Goal: Task Accomplishment & Management: Use online tool/utility

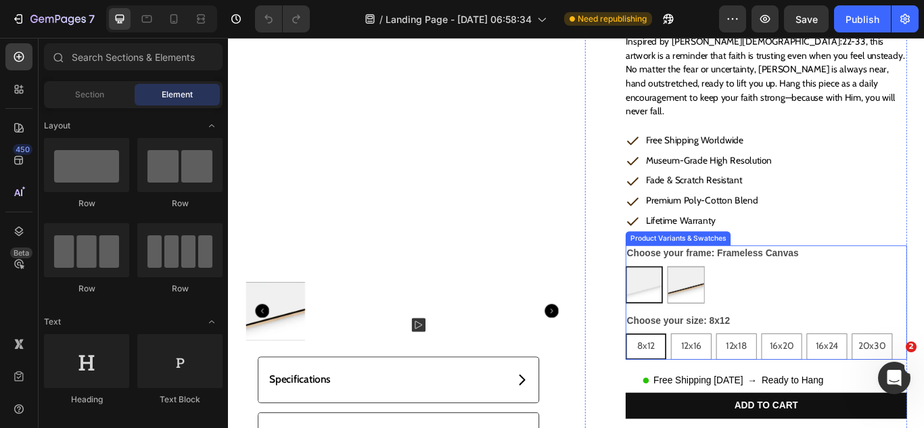
scroll to position [338, 0]
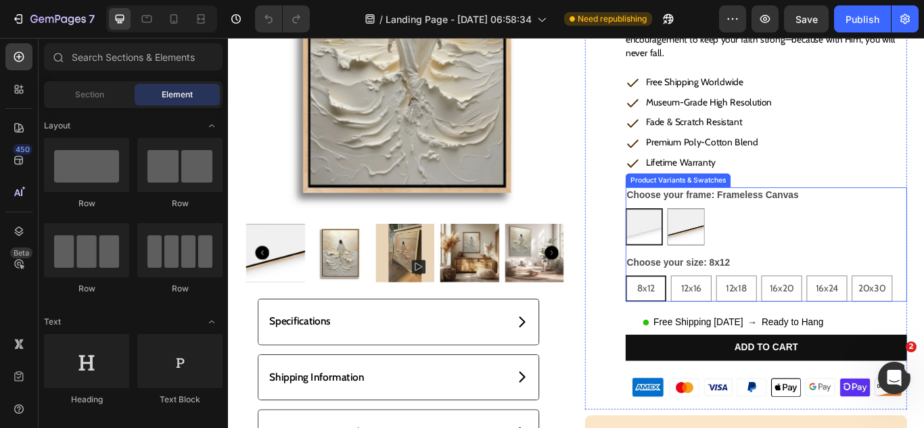
click at [829, 212] on legend "Choose your frame: Frameless Canvas" at bounding box center [792, 221] width 203 height 19
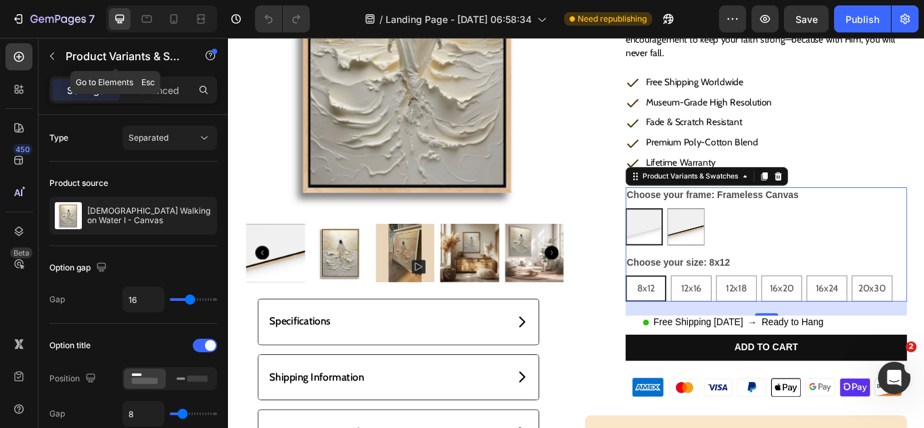
click at [51, 49] on button "button" at bounding box center [52, 56] width 22 height 22
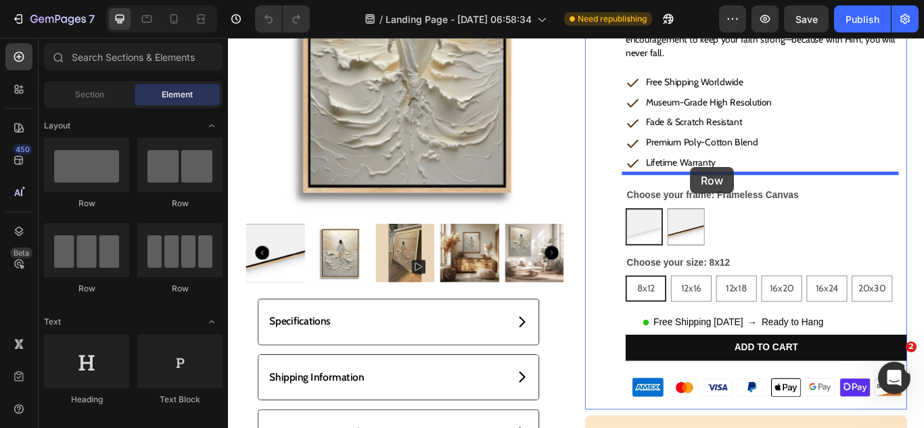
drag, startPoint x: 292, startPoint y: 190, endPoint x: 767, endPoint y: 189, distance: 474.3
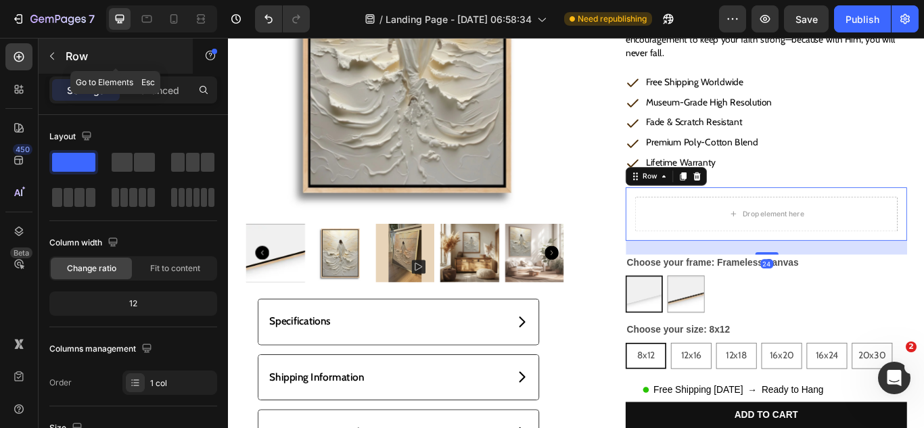
click at [55, 55] on icon "button" at bounding box center [52, 56] width 11 height 11
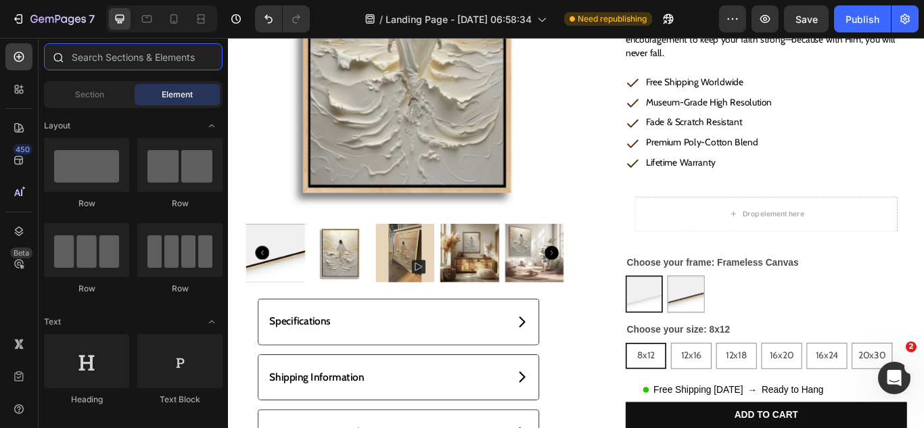
click at [109, 62] on input "text" at bounding box center [133, 56] width 179 height 27
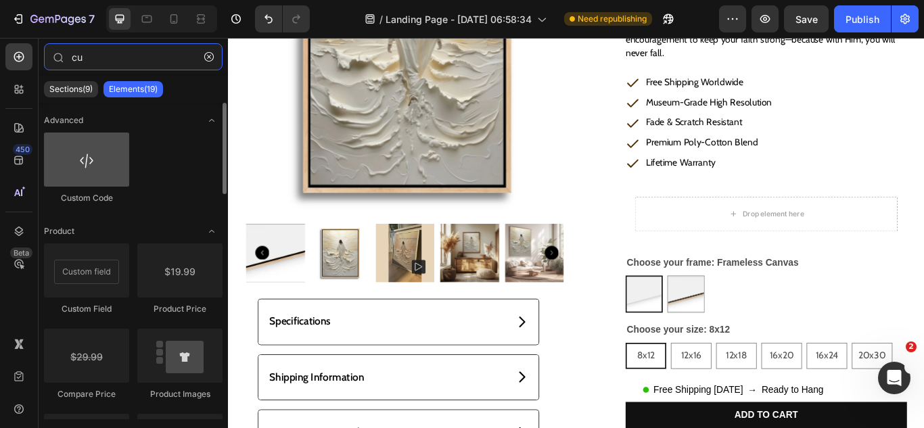
type input "cu"
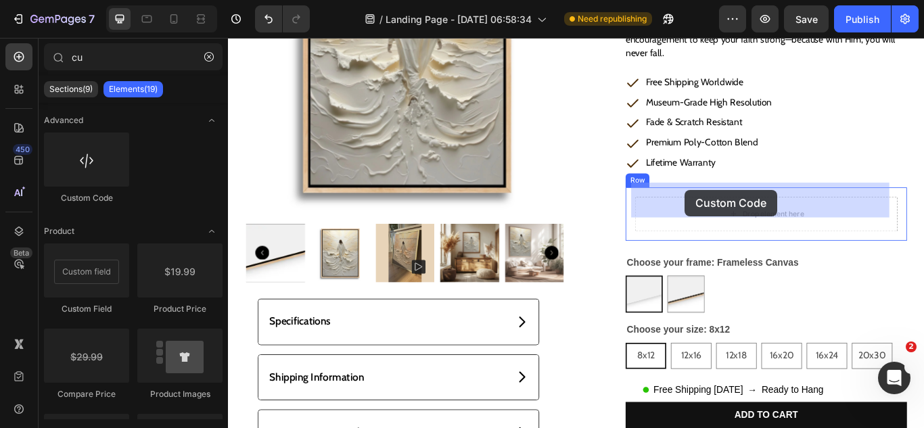
drag, startPoint x: 477, startPoint y: 200, endPoint x: 761, endPoint y: 216, distance: 284.6
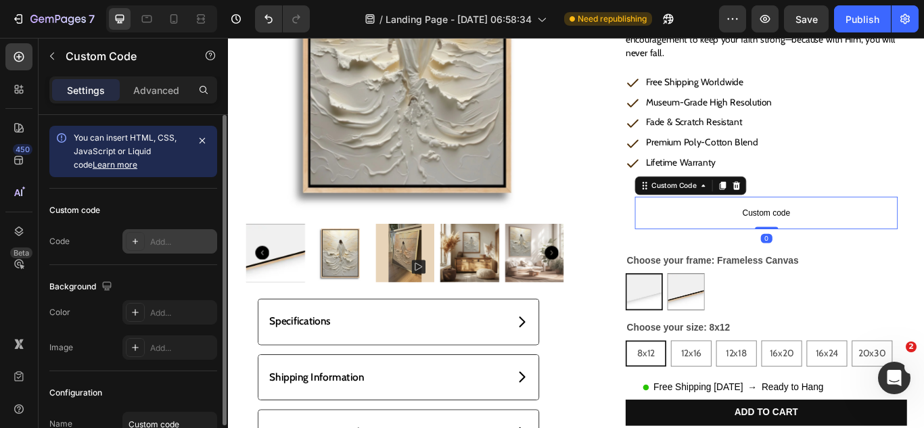
click at [147, 244] on div "Add..." at bounding box center [169, 241] width 95 height 24
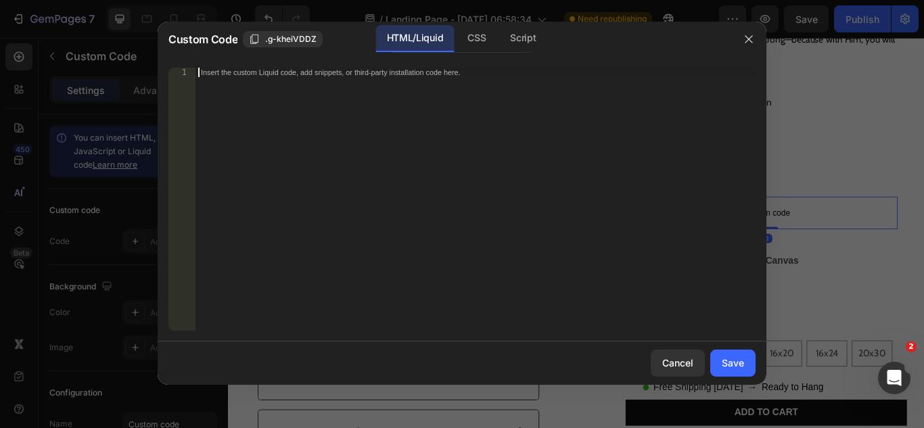
click at [352, 179] on div "Insert the custom Liquid code, add snippets, or third-party installation code h…" at bounding box center [476, 209] width 560 height 282
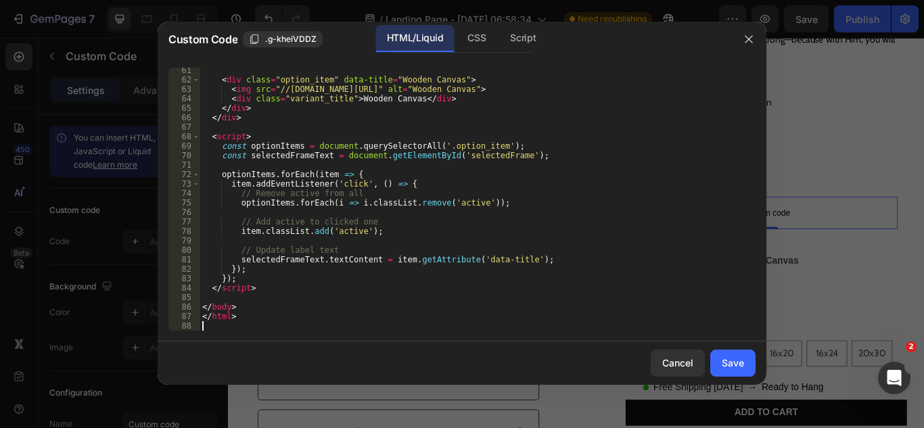
scroll to position [570, 0]
click at [716, 373] on button "Save" at bounding box center [732, 363] width 45 height 27
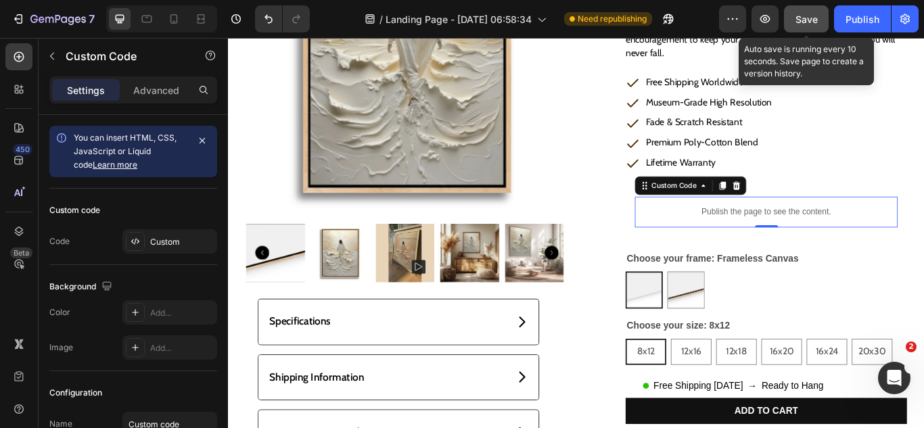
click at [815, 22] on span "Save" at bounding box center [807, 20] width 22 height 12
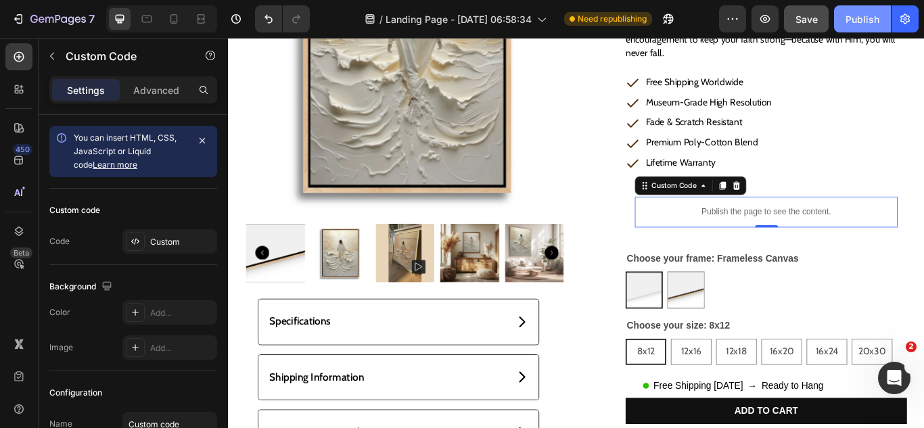
click at [869, 25] on div "Publish" at bounding box center [863, 19] width 34 height 14
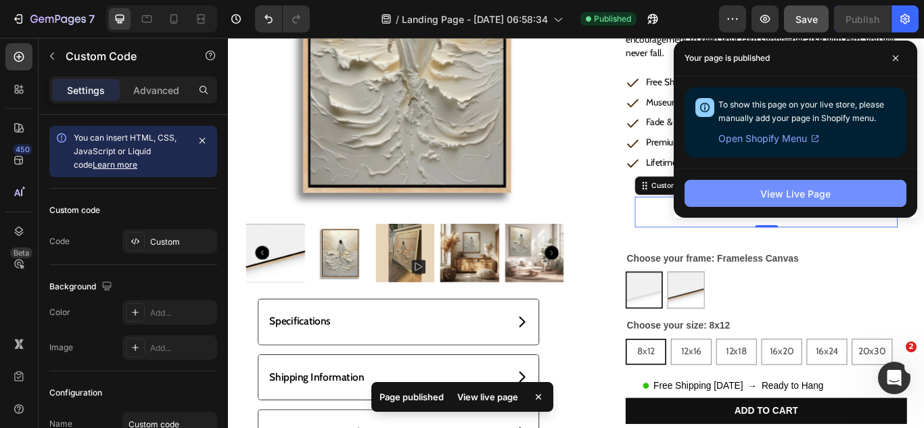
click at [802, 191] on div "View Live Page" at bounding box center [795, 194] width 70 height 14
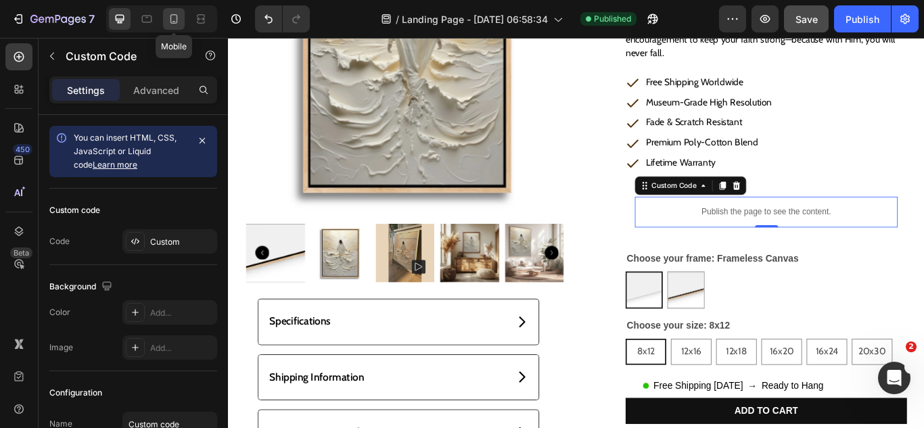
click at [174, 18] on icon at bounding box center [174, 19] width 14 height 14
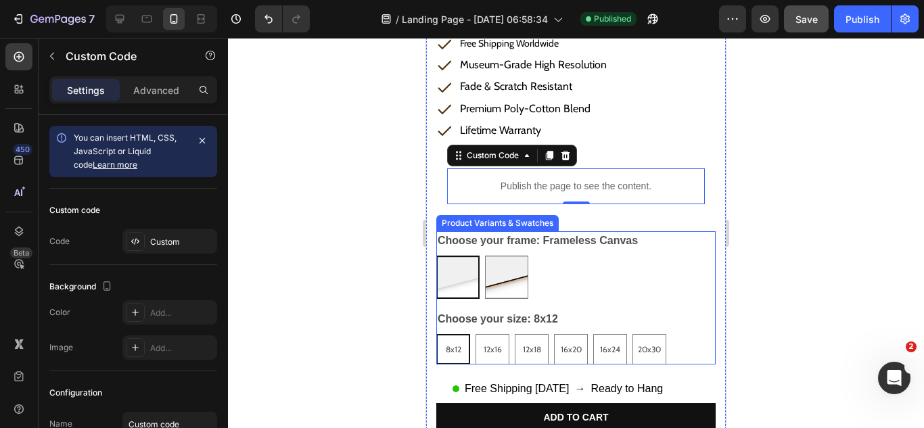
scroll to position [869, 0]
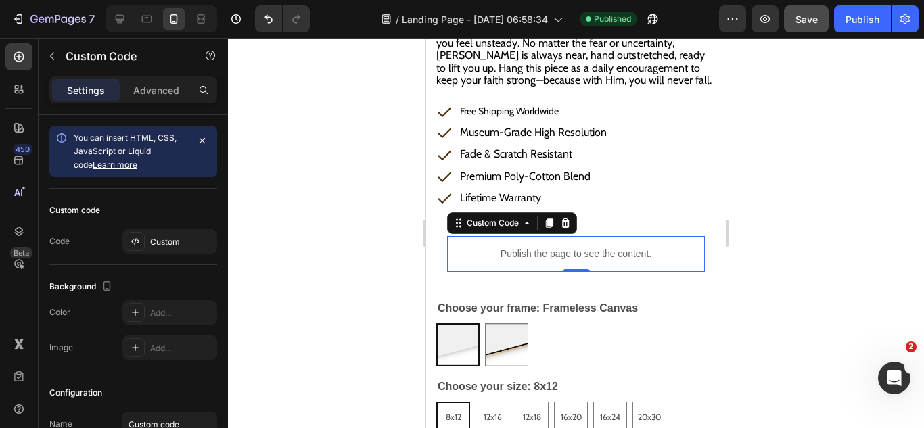
click at [537, 247] on p "Publish the page to see the content." at bounding box center [576, 254] width 258 height 14
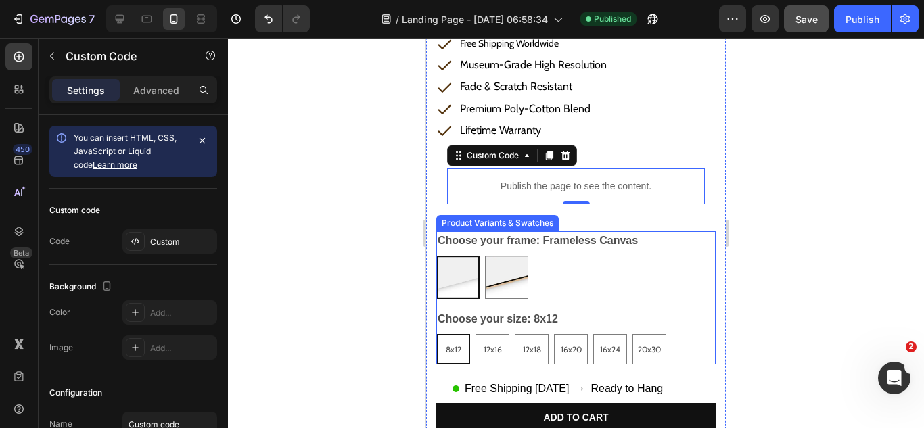
scroll to position [1005, 0]
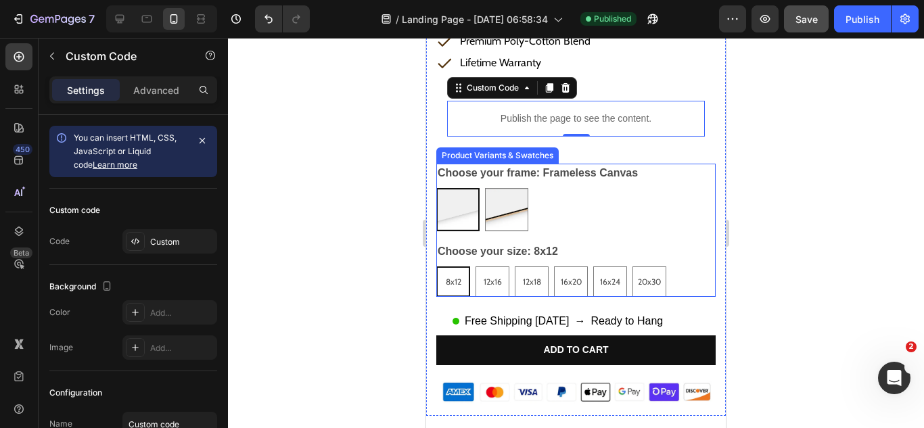
click at [575, 210] on div "Frameless Canvas Frameless Canvas Wooden Canvas Wooden Canvas" at bounding box center [575, 209] width 279 height 43
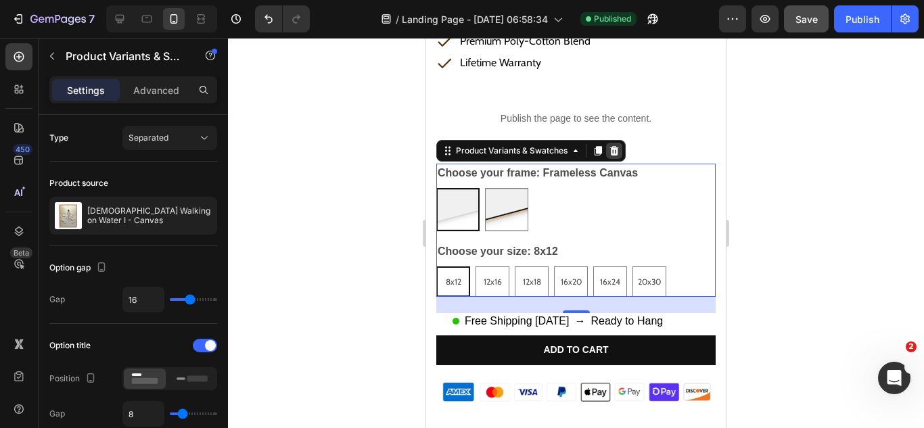
click at [612, 146] on icon at bounding box center [614, 150] width 9 height 9
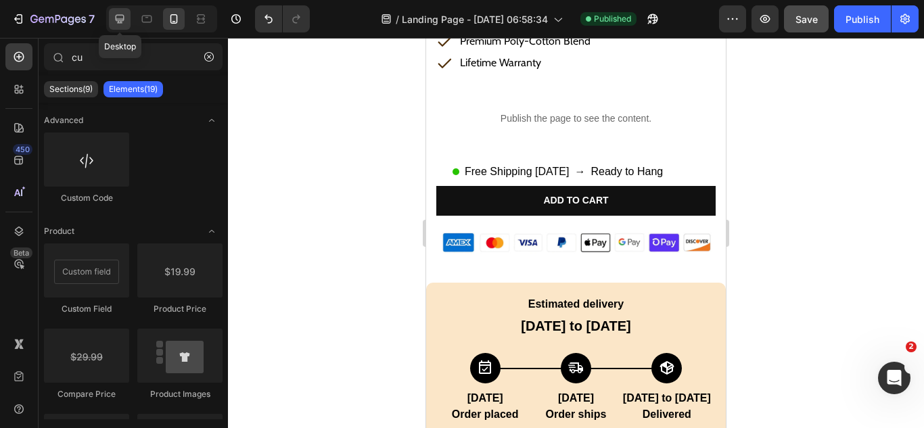
click at [122, 20] on icon at bounding box center [120, 19] width 9 height 9
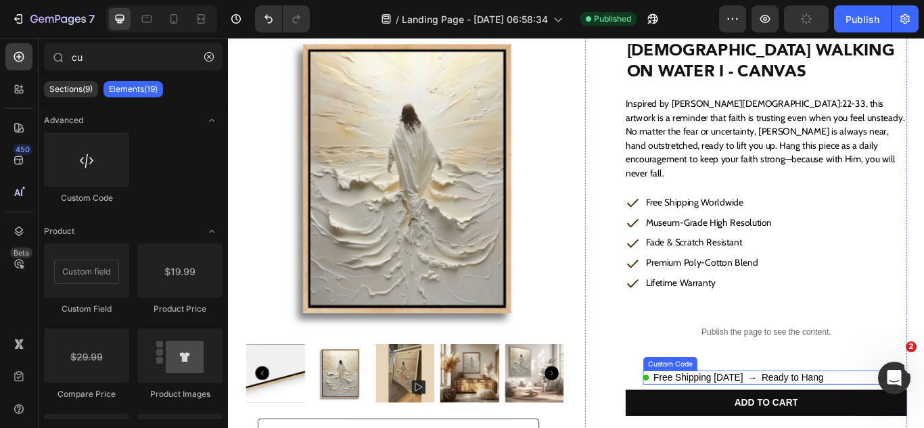
scroll to position [266, 0]
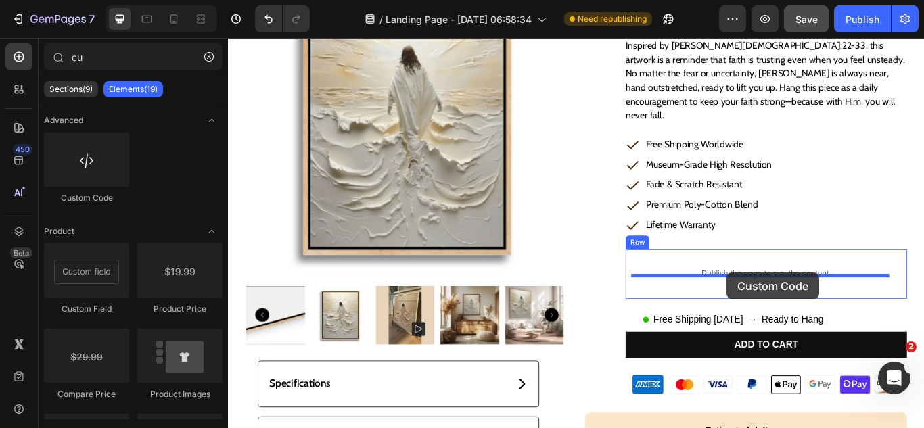
drag, startPoint x: 319, startPoint y: 200, endPoint x: 801, endPoint y: 353, distance: 506.0
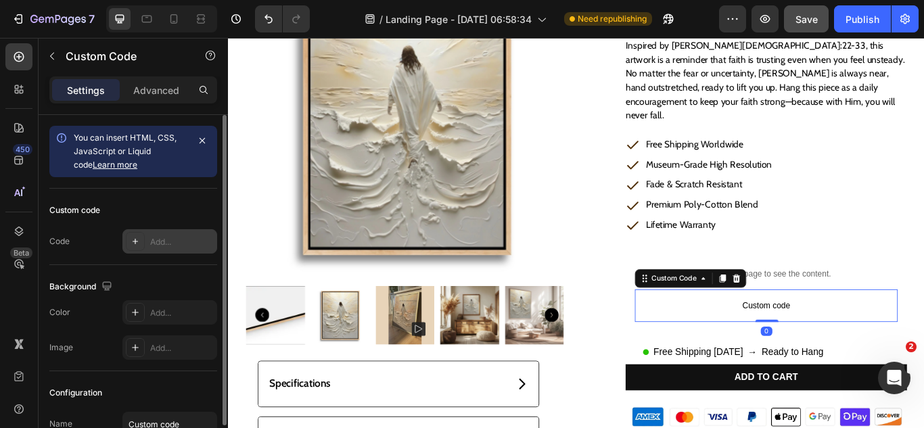
click at [157, 232] on div "Add..." at bounding box center [169, 241] width 95 height 24
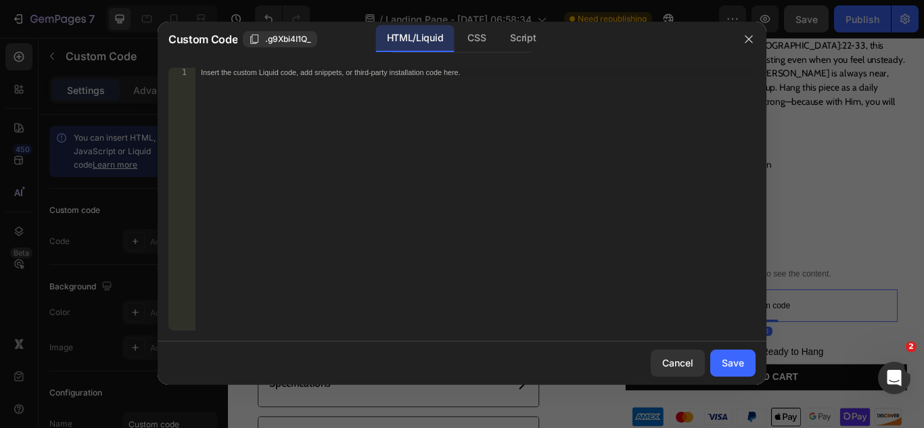
click at [394, 168] on div "Insert the custom Liquid code, add snippets, or third-party installation code h…" at bounding box center [476, 209] width 560 height 282
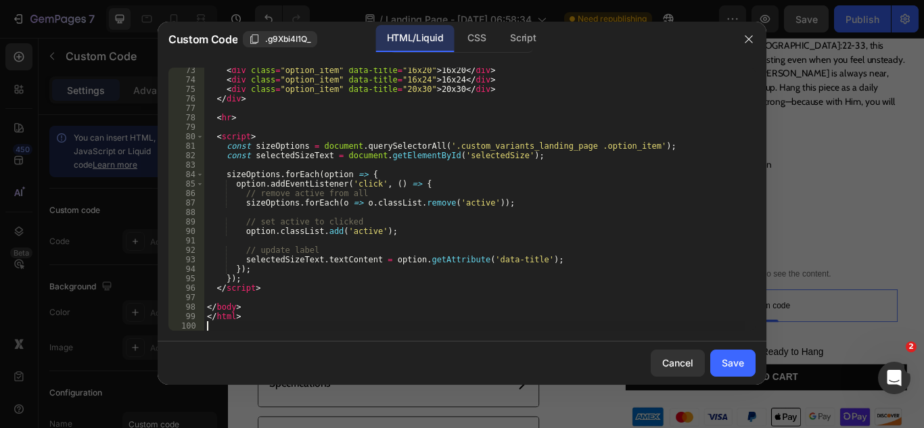
scroll to position [684, 0]
click at [716, 365] on button "Save" at bounding box center [732, 363] width 45 height 27
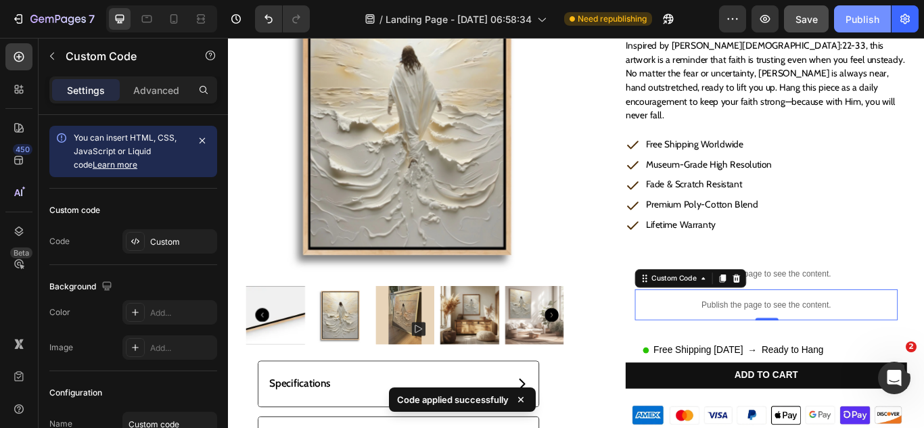
click at [847, 25] on div "Publish" at bounding box center [863, 19] width 34 height 14
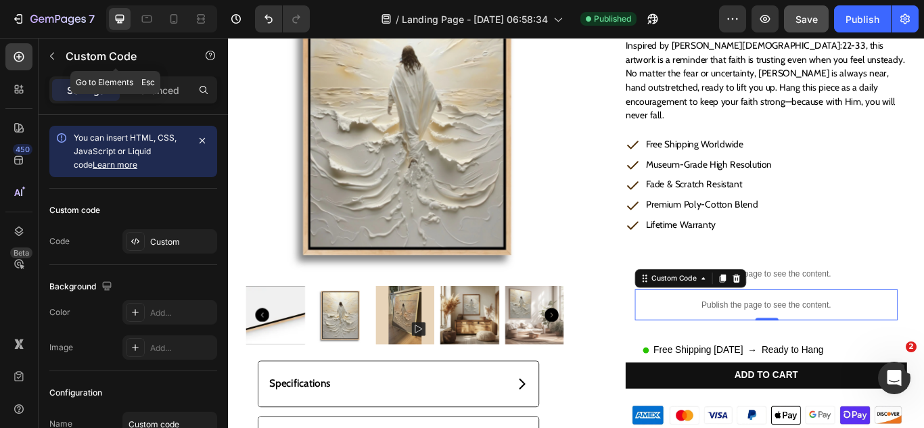
drag, startPoint x: 52, startPoint y: 49, endPoint x: 60, endPoint y: 72, distance: 24.8
click at [51, 51] on button "button" at bounding box center [52, 56] width 22 height 22
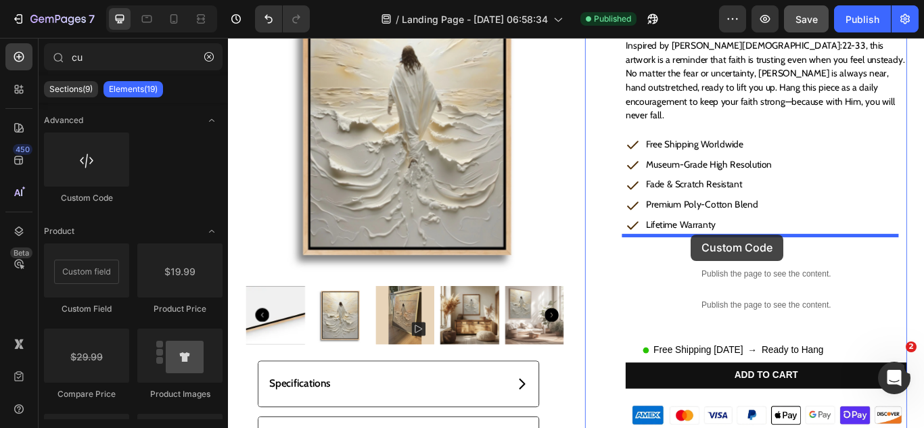
drag, startPoint x: 324, startPoint y: 207, endPoint x: 768, endPoint y: 267, distance: 447.9
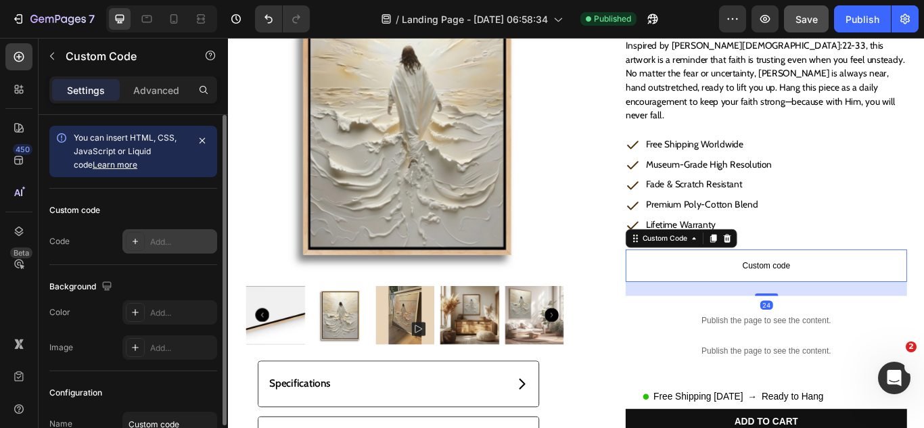
click at [165, 236] on div "Add..." at bounding box center [182, 242] width 64 height 12
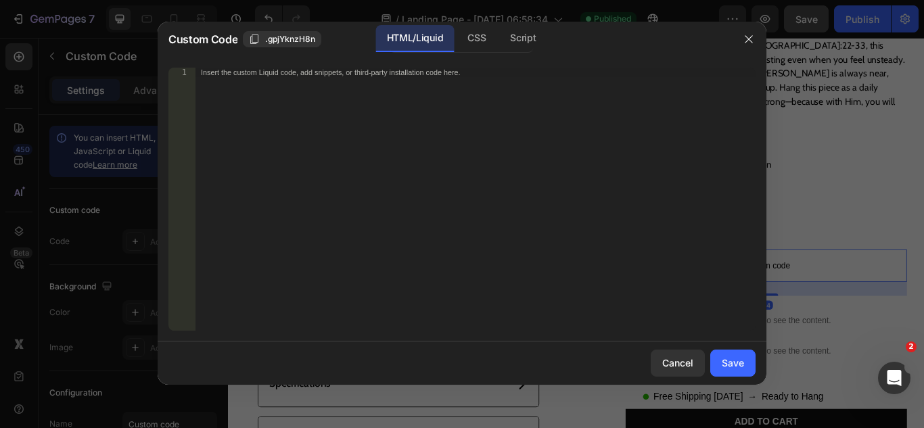
click at [374, 193] on div "Insert the custom Liquid code, add snippets, or third-party installation code h…" at bounding box center [476, 209] width 560 height 282
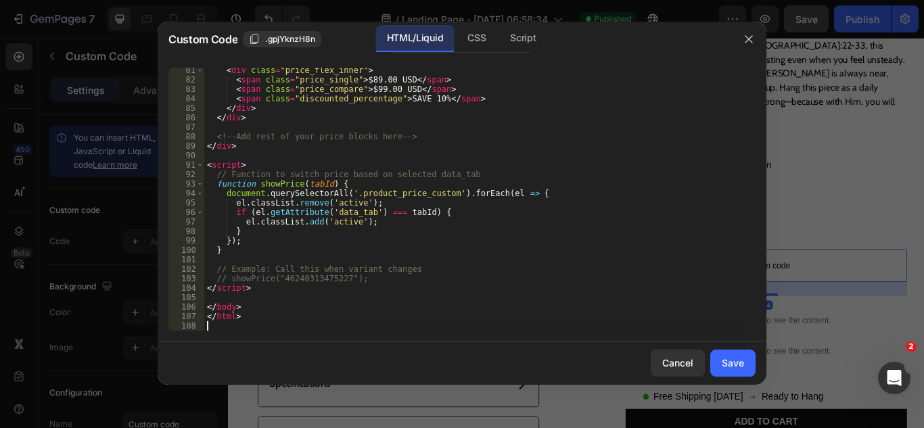
scroll to position [760, 0]
click at [719, 362] on button "Save" at bounding box center [732, 363] width 45 height 27
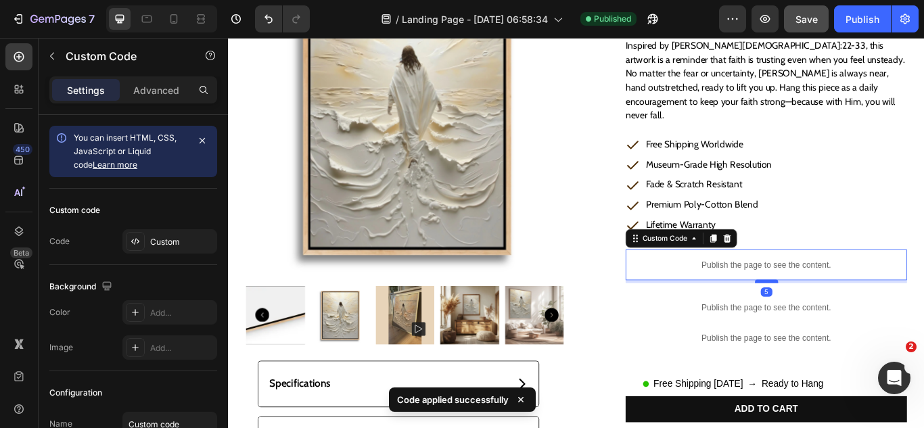
drag, startPoint x: 846, startPoint y: 317, endPoint x: 1053, endPoint y: 74, distance: 319.1
click at [842, 320] on div at bounding box center [855, 322] width 27 height 4
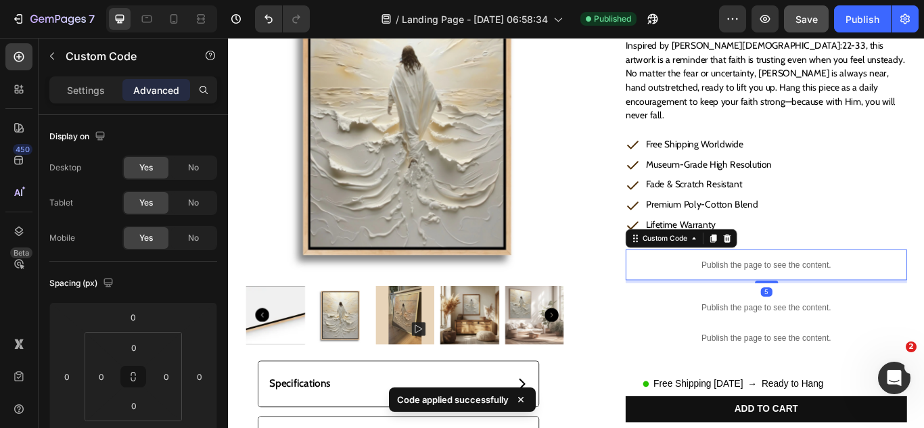
click at [798, 20] on button "Save" at bounding box center [806, 18] width 45 height 27
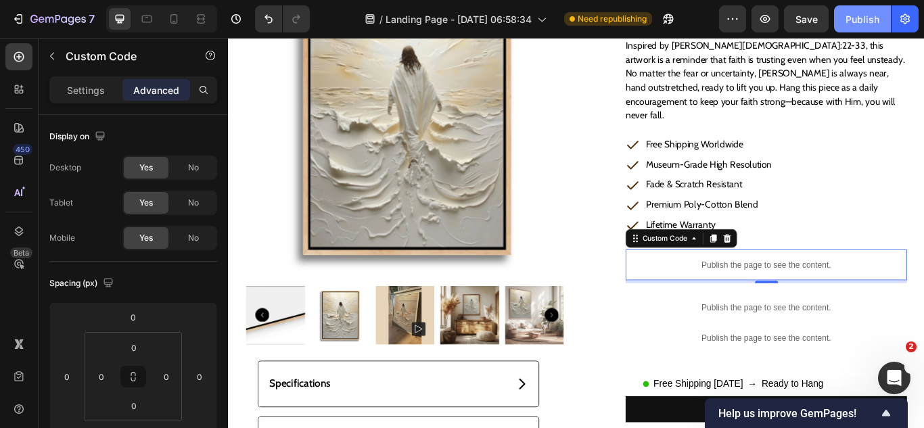
click at [848, 21] on div "Publish" at bounding box center [863, 19] width 34 height 14
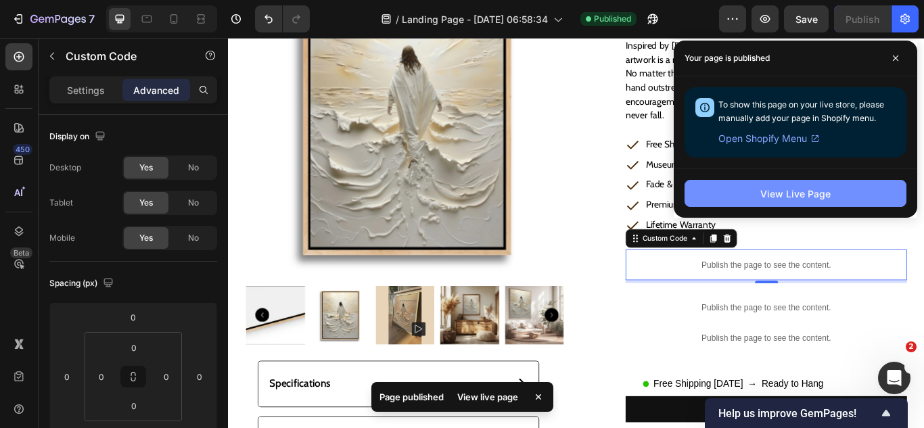
click at [708, 196] on button "View Live Page" at bounding box center [796, 193] width 222 height 27
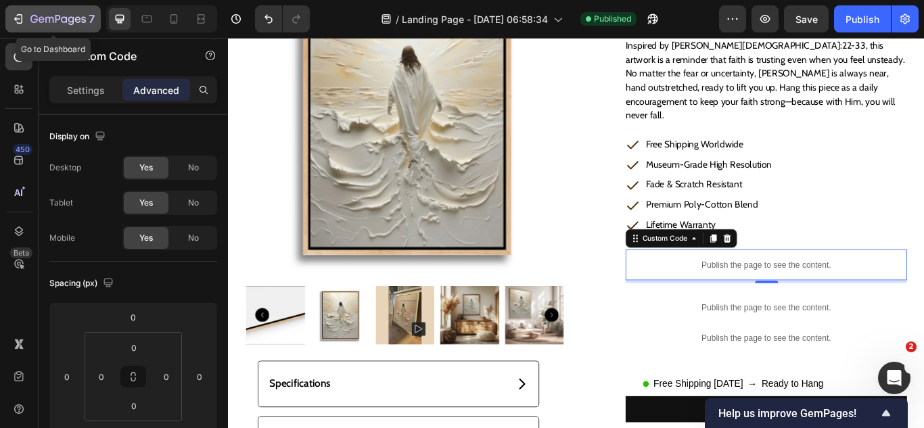
click at [13, 11] on div "7" at bounding box center [53, 19] width 83 height 16
